Goal: Information Seeking & Learning: Learn about a topic

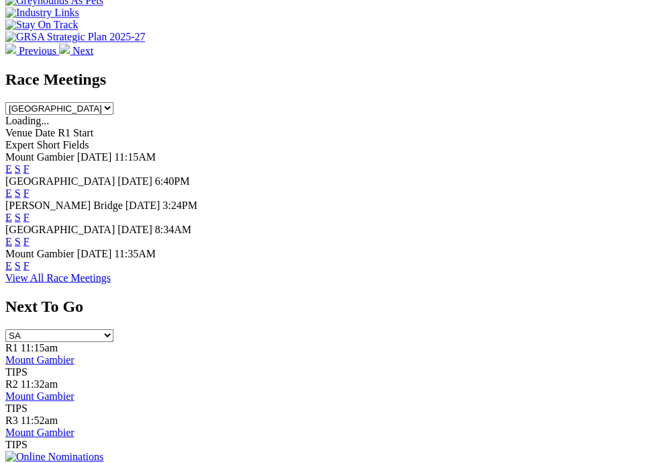
scroll to position [632, 0]
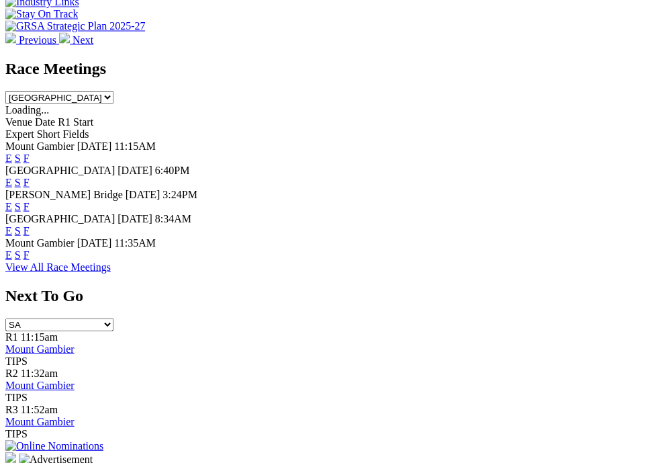
click at [30, 234] on link "F" at bounding box center [26, 229] width 6 height 11
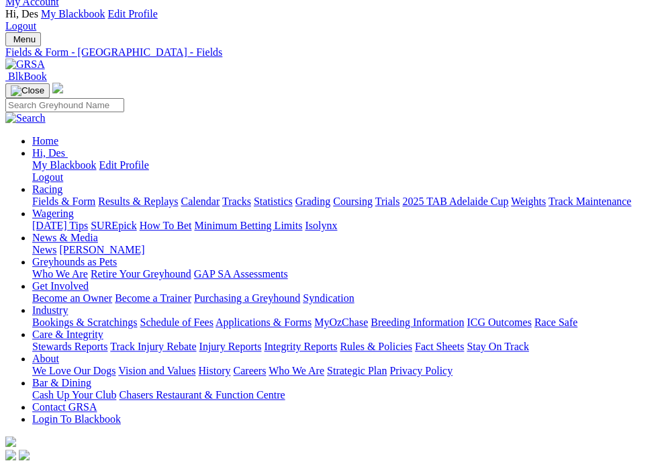
scroll to position [34, 0]
